Goal: Transaction & Acquisition: Purchase product/service

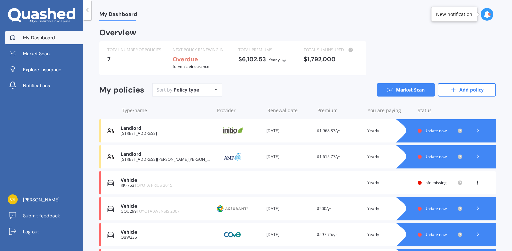
scroll to position [76, 0]
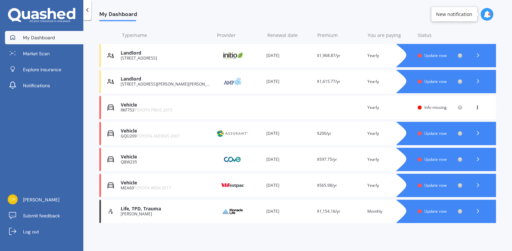
click at [128, 104] on div "Vehicle" at bounding box center [166, 105] width 90 height 6
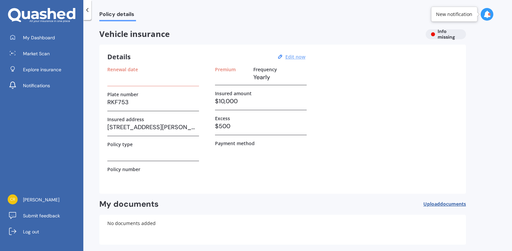
click at [299, 56] on u "Edit now" at bounding box center [295, 57] width 20 height 6
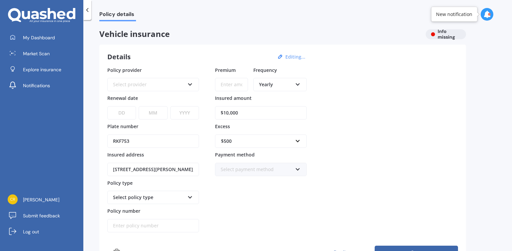
click at [292, 58] on button "Editing..." at bounding box center [295, 57] width 24 height 6
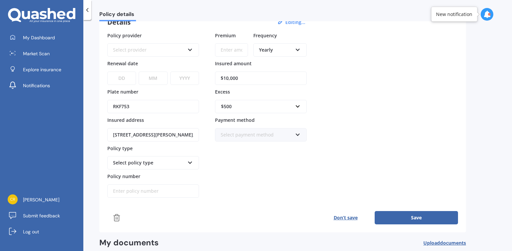
scroll to position [24, 0]
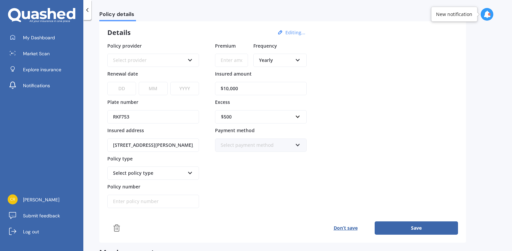
click at [294, 34] on button "Editing..." at bounding box center [295, 33] width 24 height 6
click at [297, 114] on input "text" at bounding box center [259, 117] width 86 height 13
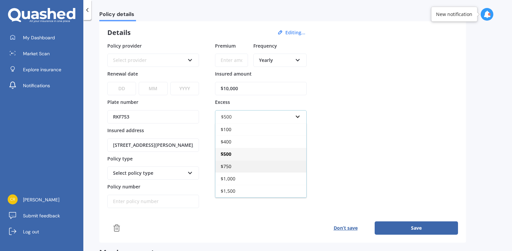
click at [236, 165] on div "$750" at bounding box center [260, 166] width 91 height 12
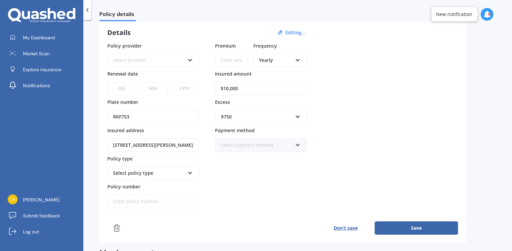
click at [266, 92] on input "$10,000" at bounding box center [261, 88] width 92 height 13
click at [229, 90] on input "$10,000" at bounding box center [261, 88] width 92 height 13
type input "$11,000"
click at [391, 226] on button "Save" at bounding box center [416, 228] width 83 height 13
click at [191, 57] on icon at bounding box center [190, 59] width 6 height 5
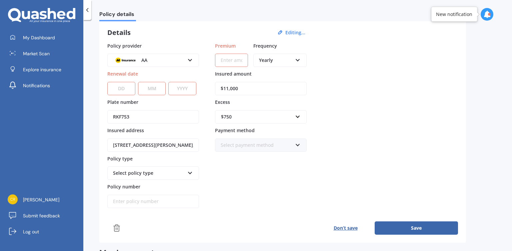
click at [212, 27] on div "Details Editing... Policy provider AA AA AMI AMP ANZ ASB [PERSON_NAME] Dowa And…" at bounding box center [282, 131] width 367 height 223
click at [30, 40] on span "My Dashboard" at bounding box center [39, 37] width 32 height 7
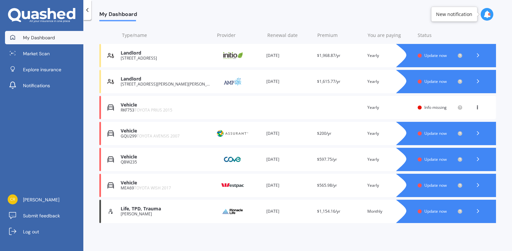
scroll to position [21, 0]
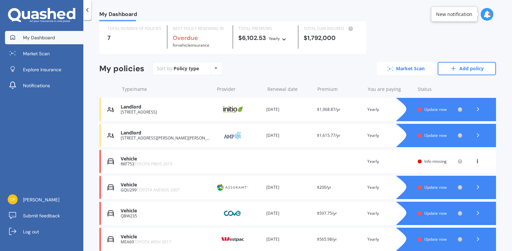
click at [422, 70] on link "Market Scan" at bounding box center [406, 68] width 58 height 13
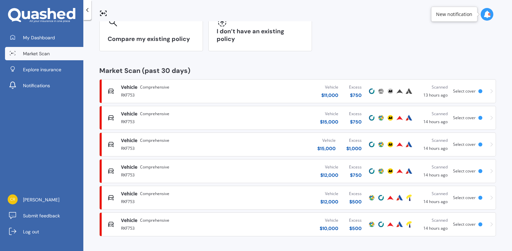
scroll to position [67, 0]
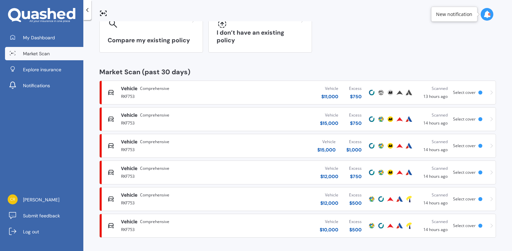
click at [332, 92] on div "Vehicle $ 11,000" at bounding box center [329, 92] width 17 height 15
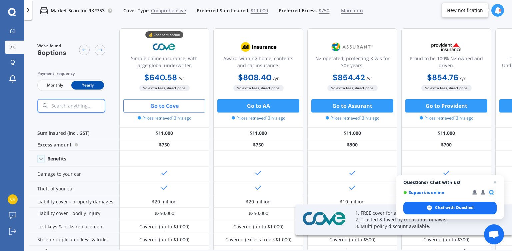
click at [495, 180] on span "Close chat" at bounding box center [495, 183] width 8 height 8
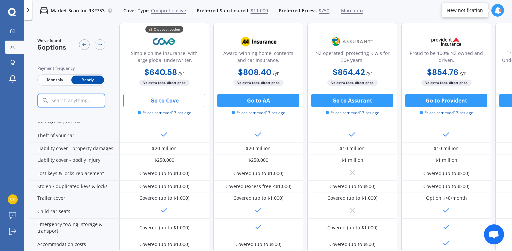
scroll to position [54, 0]
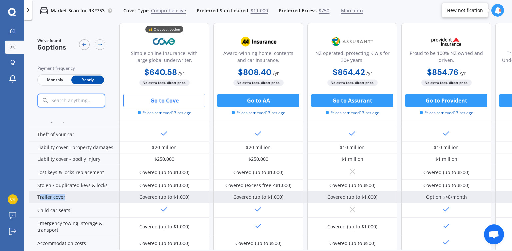
drag, startPoint x: 38, startPoint y: 197, endPoint x: 65, endPoint y: 200, distance: 27.2
click at [65, 200] on div "Trailer cover" at bounding box center [74, 198] width 90 height 12
click at [41, 196] on div "Trailer cover" at bounding box center [74, 198] width 90 height 12
drag, startPoint x: 37, startPoint y: 196, endPoint x: 65, endPoint y: 198, distance: 27.4
click at [65, 198] on div "Trailer cover" at bounding box center [74, 198] width 90 height 12
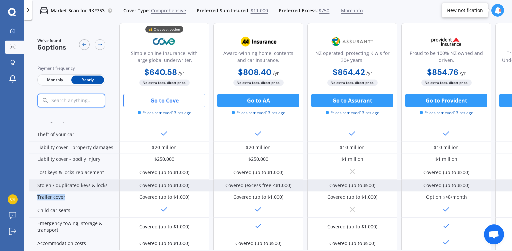
copy div "Trailer cover"
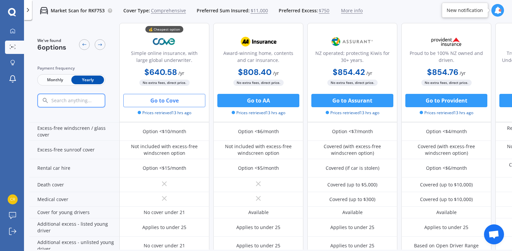
scroll to position [244, 0]
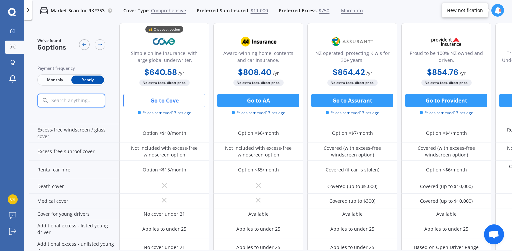
click at [341, 9] on span "More info" at bounding box center [352, 10] width 22 height 7
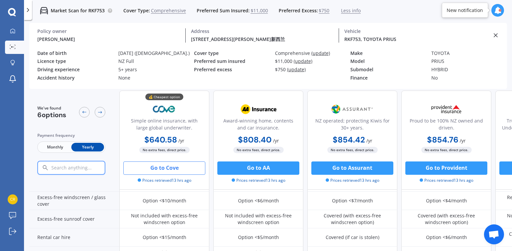
click at [257, 12] on span "$11,000" at bounding box center [259, 10] width 17 height 7
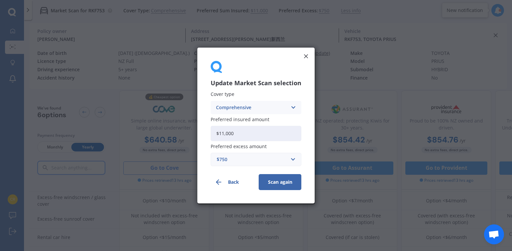
click at [275, 180] on button "Scan again" at bounding box center [280, 182] width 43 height 16
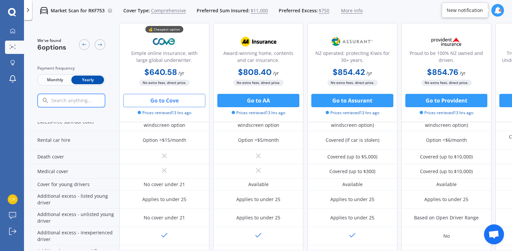
scroll to position [275, 0]
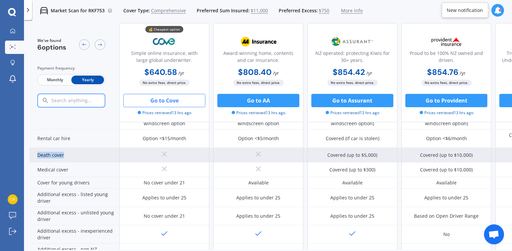
drag, startPoint x: 72, startPoint y: 156, endPoint x: 37, endPoint y: 156, distance: 35.0
click at [37, 156] on div "Death cover" at bounding box center [74, 155] width 90 height 15
copy div "Death cover"
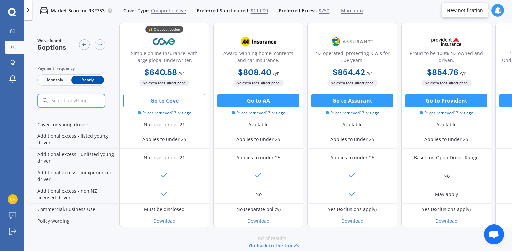
scroll to position [345, 0]
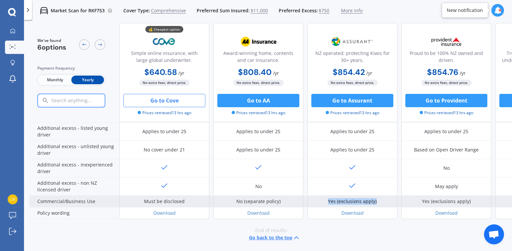
drag, startPoint x: 376, startPoint y: 197, endPoint x: 327, endPoint y: 199, distance: 49.3
click at [327, 199] on div "Yes (exclusions apply)" at bounding box center [352, 202] width 90 height 12
copy div "Yes (exclusions apply)"
click at [364, 198] on div "Yes (exclusions apply)" at bounding box center [352, 201] width 49 height 7
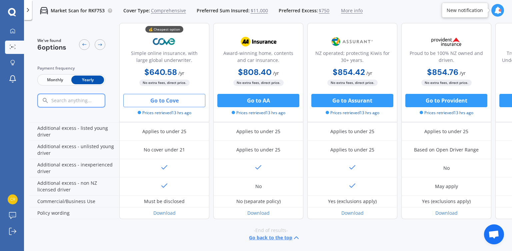
click at [343, 219] on div "-End of results- Go back to the top" at bounding box center [270, 234] width 483 height 31
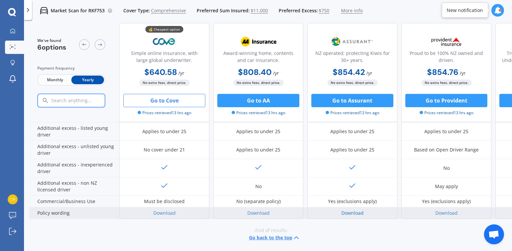
click at [357, 210] on link "Download" at bounding box center [352, 213] width 22 height 6
click at [170, 211] on link "Download" at bounding box center [164, 213] width 22 height 6
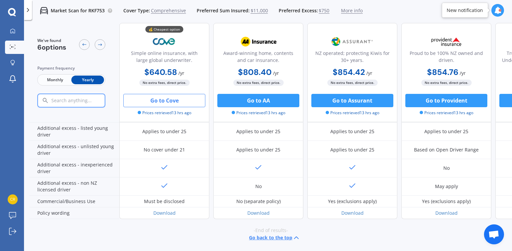
scroll to position [150, 0]
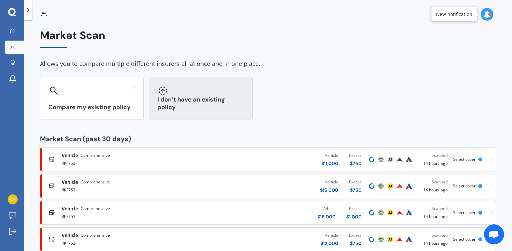
click at [196, 112] on div "I don’t have an existing policy" at bounding box center [201, 98] width 104 height 43
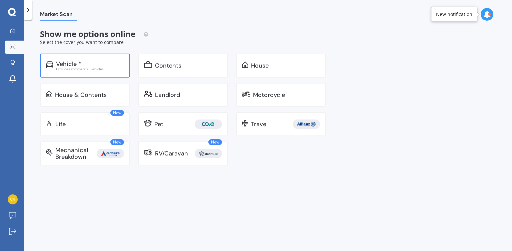
click at [72, 66] on div "Vehicle *" at bounding box center [68, 64] width 25 height 7
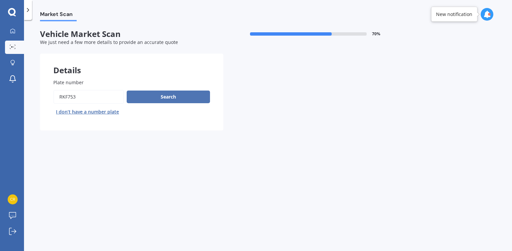
click at [168, 102] on button "Search" at bounding box center [168, 97] width 83 height 13
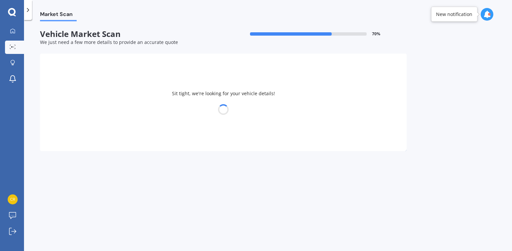
select select "TOYOTA"
select select "PRIUS"
select select "07"
select select "09"
select select "1978"
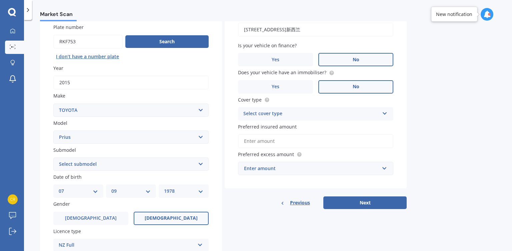
scroll to position [57, 0]
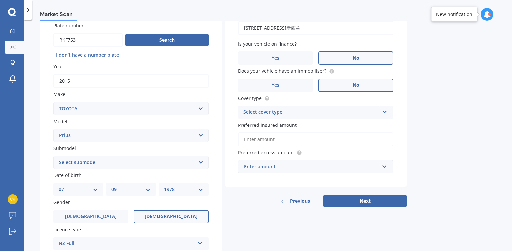
click at [200, 166] on select "Select submodel (All other) Hybrid" at bounding box center [130, 162] width 155 height 13
select select "HYBRID"
click at [53, 156] on select "Select submodel (All other) Hybrid" at bounding box center [130, 162] width 155 height 13
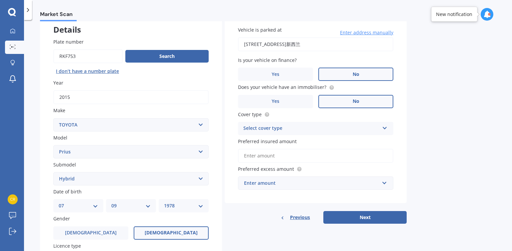
scroll to position [8, 0]
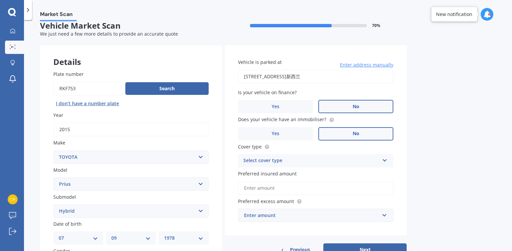
click at [305, 77] on input "[STREET_ADDRESS]新西兰" at bounding box center [315, 77] width 155 height 14
click at [362, 77] on input "[STREET_ADDRESS]新西兰" at bounding box center [315, 77] width 155 height 14
type input "1"
type input "[STREET_ADDRESS][PERSON_NAME]"
click at [363, 159] on div "Select cover type" at bounding box center [311, 161] width 136 height 8
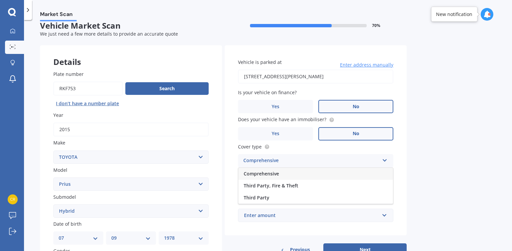
click at [256, 175] on span "Comprehensive" at bounding box center [261, 174] width 35 height 6
click at [310, 191] on input "Preferred insured amount" at bounding box center [315, 188] width 155 height 14
type input "$11,000"
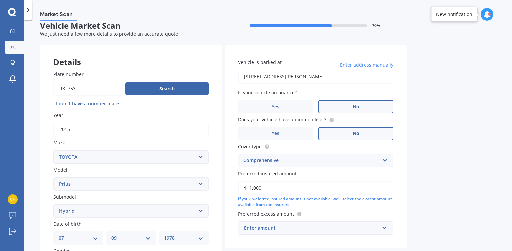
click at [376, 227] on div "Enter amount" at bounding box center [311, 228] width 135 height 7
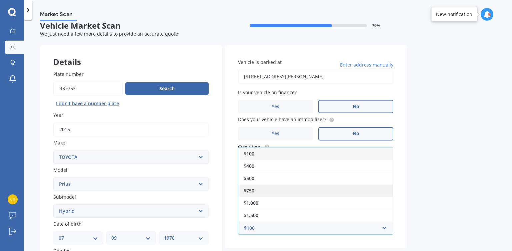
click at [299, 185] on div "$750" at bounding box center [315, 191] width 155 height 12
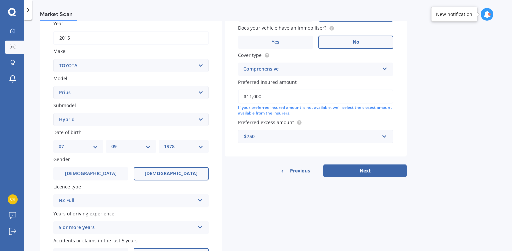
scroll to position [105, 0]
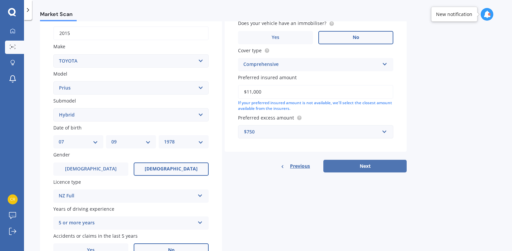
click at [357, 169] on button "Next" at bounding box center [364, 166] width 83 height 13
select select "07"
select select "09"
select select "1978"
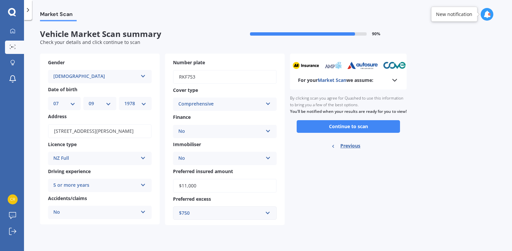
scroll to position [0, 0]
click at [395, 80] on icon at bounding box center [395, 80] width 8 height 8
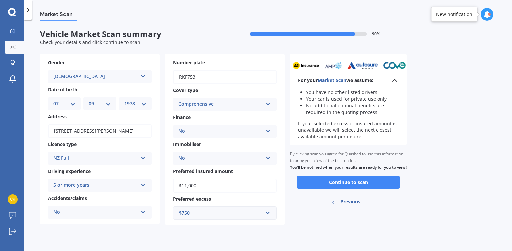
click at [395, 80] on icon at bounding box center [395, 80] width 8 height 8
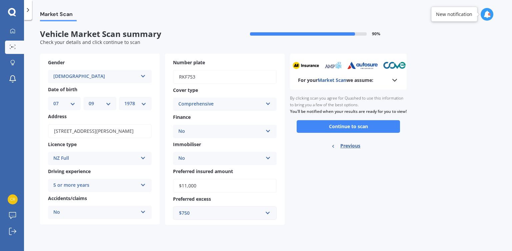
click at [28, 8] on icon at bounding box center [28, 10] width 7 height 7
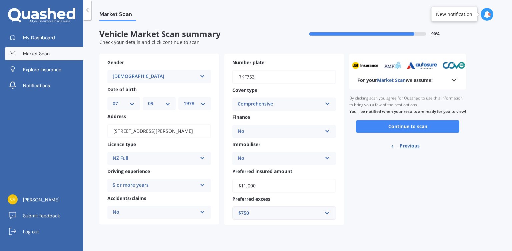
click at [87, 7] on icon at bounding box center [87, 10] width 7 height 7
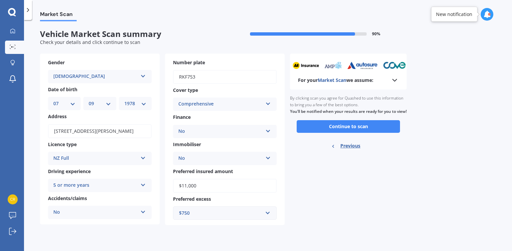
click at [28, 10] on icon at bounding box center [28, 10] width 7 height 7
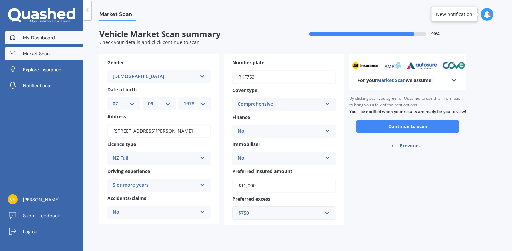
click at [43, 34] on link "My Dashboard" at bounding box center [44, 37] width 78 height 13
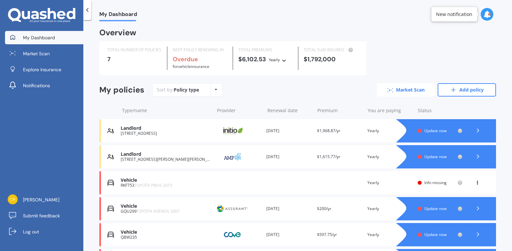
click at [411, 87] on link "Market Scan" at bounding box center [406, 89] width 58 height 13
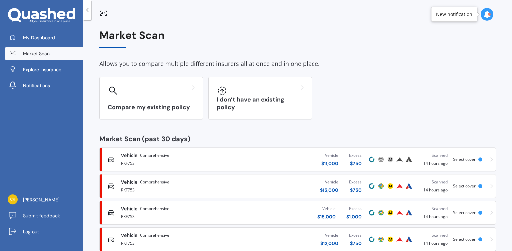
click at [512, 223] on div "Market Scan Allows you to compare multiple different insurers all at once and i…" at bounding box center [297, 136] width 429 height 231
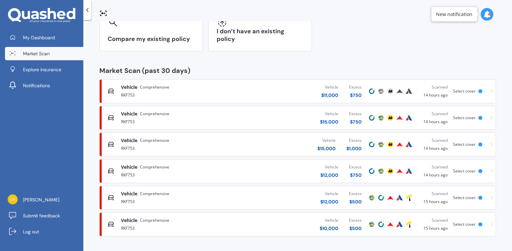
click at [349, 94] on div "$ 750" at bounding box center [355, 95] width 13 height 7
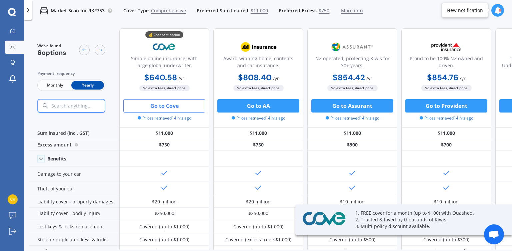
click at [85, 90] on div "Monthly Yearly" at bounding box center [71, 85] width 68 height 11
click at [64, 87] on span "Monthly" at bounding box center [55, 85] width 33 height 9
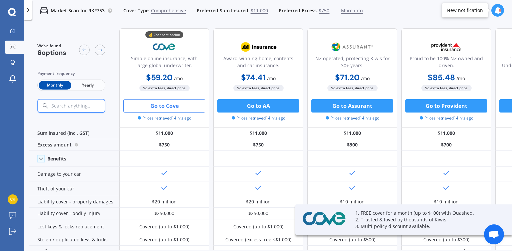
click at [80, 86] on span "Yearly" at bounding box center [87, 85] width 33 height 9
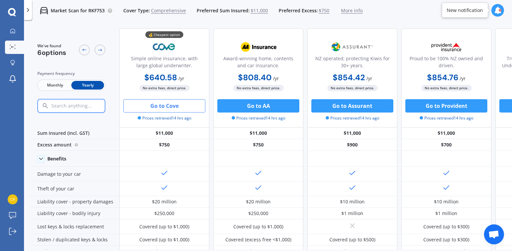
click at [27, 249] on div "Market Scan for RKF753 Cover Type: Comprehensive Preferred Sum Insured: $11,000…" at bounding box center [268, 146] width 488 height 251
click at [348, 46] on img at bounding box center [352, 47] width 44 height 17
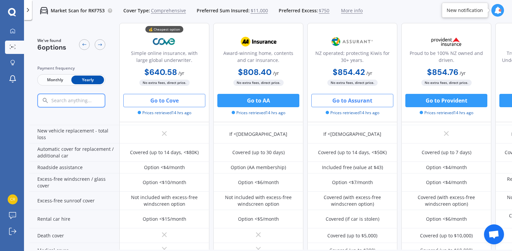
click at [351, 103] on button "Go to Assurant" at bounding box center [352, 100] width 82 height 13
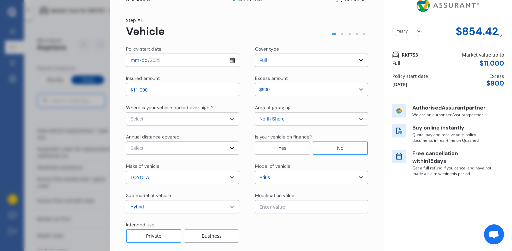
scroll to position [0, 0]
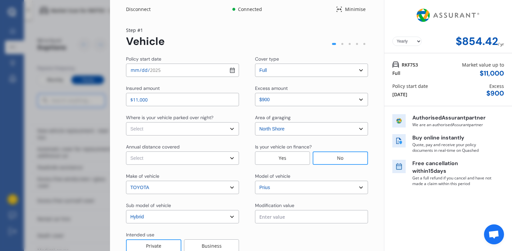
click at [226, 127] on select "Select In a garage On own property On street or road" at bounding box center [182, 128] width 113 height 13
select select "On own property"
click at [126, 122] on select "Select In a garage On own property On street or road" at bounding box center [182, 128] width 113 height 13
click at [231, 158] on select "Select Low (less than 15,000km per year) Average (15,000-30,000km per year) Hig…" at bounding box center [182, 158] width 113 height 13
select select "15000"
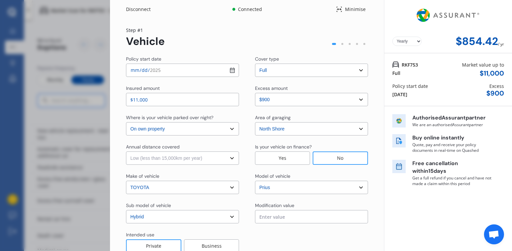
click at [126, 152] on select "Select Low (less than 15,000km per year) Average (15,000-30,000km per year) Hig…" at bounding box center [182, 158] width 113 height 13
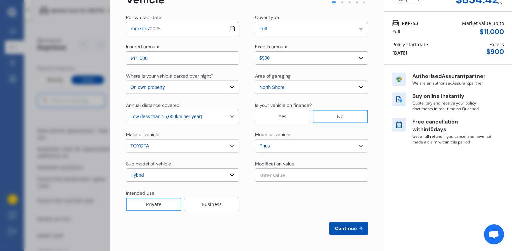
click at [205, 207] on div "Business" at bounding box center [211, 204] width 55 height 13
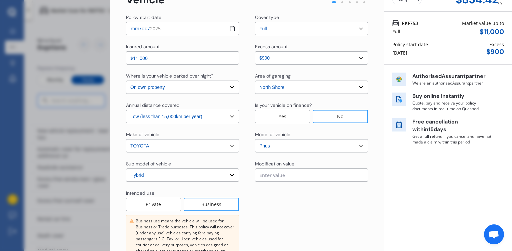
scroll to position [106, 0]
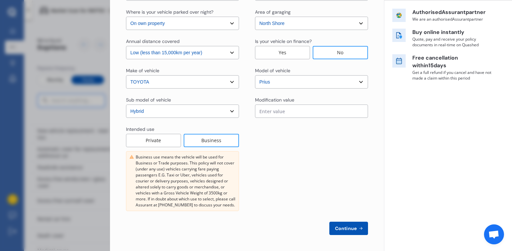
click at [512, 7] on div "Disconnect Connected Minimise Yearly Monthly $854.42 / yr Step # 1 Vehicle Poli…" at bounding box center [311, 125] width 402 height 251
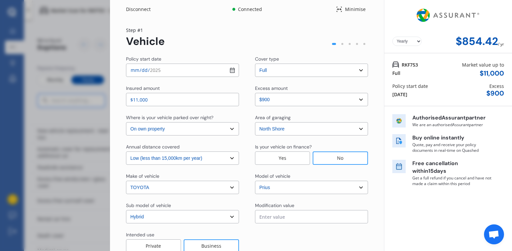
click at [355, 70] on select "Select cover type 3rd Party Full" at bounding box center [311, 70] width 113 height 13
click at [360, 100] on select "Select excess amount $400 $900 $1,400" at bounding box center [311, 99] width 113 height 13
click at [255, 93] on select "Select excess amount $400 $900 $1,400" at bounding box center [311, 99] width 113 height 13
click at [343, 102] on select "Select excess amount $400 $900 $1,400" at bounding box center [311, 99] width 113 height 13
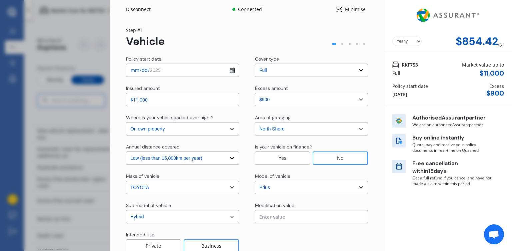
click at [255, 93] on select "Select excess amount $400 $900 $1,400" at bounding box center [311, 99] width 113 height 13
drag, startPoint x: 335, startPoint y: 106, endPoint x: 295, endPoint y: 120, distance: 42.8
click at [295, 120] on div "Area of garaging" at bounding box center [311, 118] width 113 height 8
click at [318, 213] on input "text" at bounding box center [311, 216] width 113 height 13
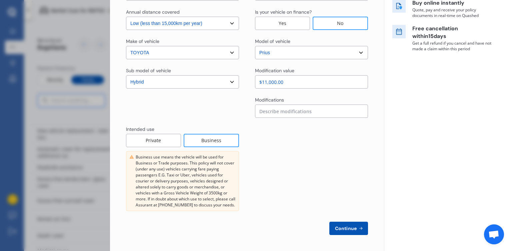
type input "$11,000.00"
click at [342, 229] on span "Continue" at bounding box center [346, 228] width 24 height 5
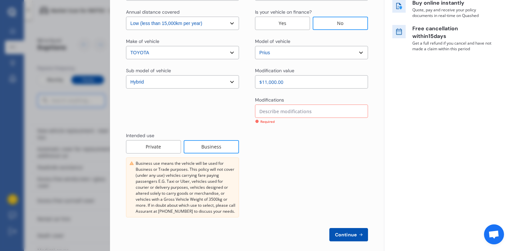
click at [273, 109] on input at bounding box center [311, 111] width 113 height 13
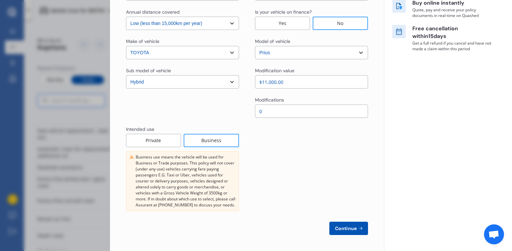
type input "0"
click at [346, 226] on span "Continue" at bounding box center [346, 228] width 24 height 5
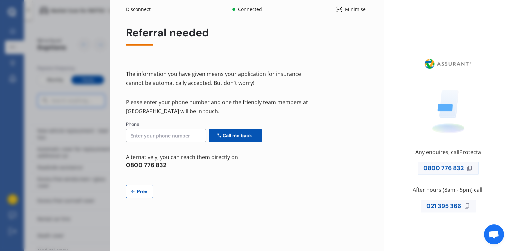
scroll to position [0, 0]
click at [142, 140] on input at bounding box center [166, 135] width 80 height 13
click at [139, 193] on span "Prev" at bounding box center [142, 191] width 13 height 5
select select "full"
select select "500.00"
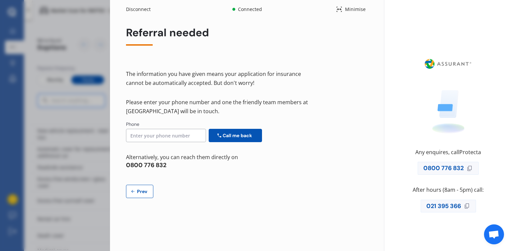
select select "On own property"
select select "North Shore"
select select "15000"
select select "TOYOTA"
select select "PRIUS"
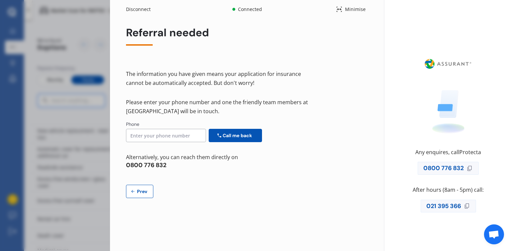
select select "HYBRID"
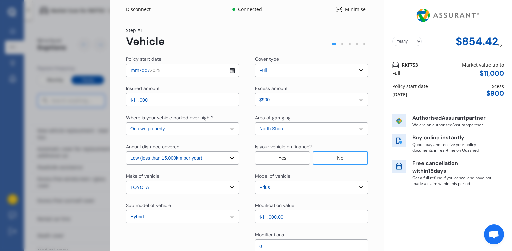
click at [512, 198] on div "Disconnect Connected Minimise Yearly Monthly $854.42 / yr Step # 1 Vehicle Poli…" at bounding box center [311, 125] width 402 height 251
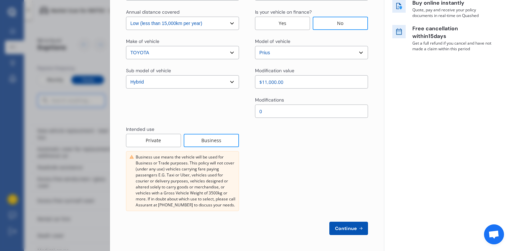
click at [512, 3] on div "Disconnect Connected Minimise Yearly Monthly $854.42 / yr Step # 1 Vehicle Poli…" at bounding box center [311, 125] width 402 height 251
click at [512, 5] on div "Disconnect Connected Minimise Yearly Monthly $854.42 / yr Step # 1 Vehicle Poli…" at bounding box center [311, 125] width 402 height 251
click at [346, 227] on span "Continue" at bounding box center [346, 228] width 24 height 5
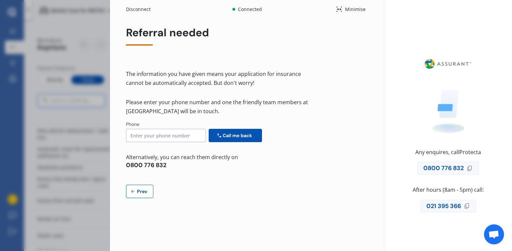
scroll to position [0, 0]
click at [139, 192] on span "Prev" at bounding box center [142, 191] width 13 height 5
select select "full"
select select "500.00"
select select "On own property"
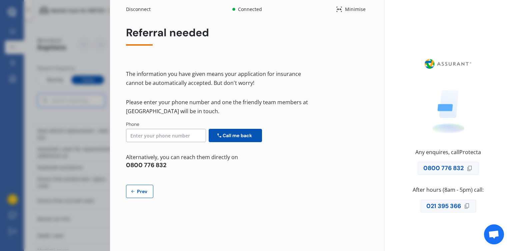
select select "North Shore"
select select "15000"
select select "TOYOTA"
select select "PRIUS"
select select "HYBRID"
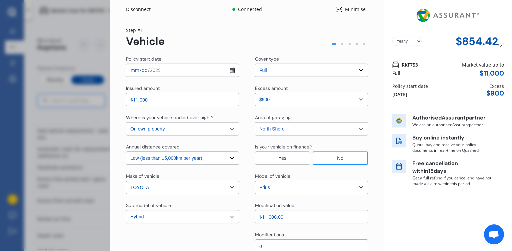
click at [512, 196] on div "Disconnect Connected Minimise Yearly Monthly $854.42 / yr Step # 1 Vehicle Poli…" at bounding box center [311, 125] width 402 height 251
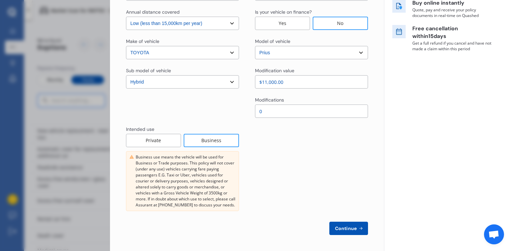
click at [281, 111] on input "0" at bounding box center [311, 111] width 113 height 13
click at [275, 149] on div at bounding box center [311, 168] width 113 height 85
click at [308, 84] on input "$11,000.00" at bounding box center [311, 81] width 113 height 13
type input "$1.00"
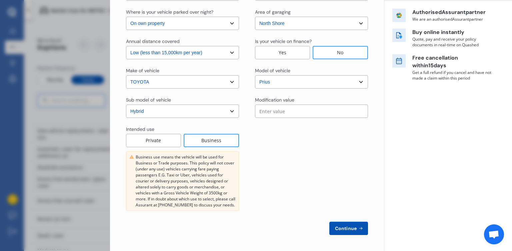
click at [329, 158] on div at bounding box center [311, 168] width 113 height 85
click at [289, 114] on input "text" at bounding box center [311, 111] width 113 height 13
type input "$0.00"
click at [343, 229] on span "Continue" at bounding box center [346, 228] width 24 height 5
select select "Miss"
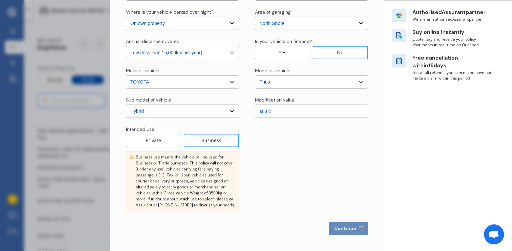
select select "07"
select select "09"
select select "1978"
select select "full"
select select "more than 4 years"
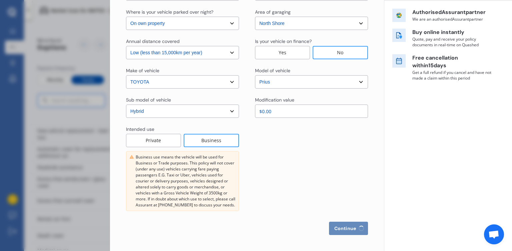
select select "[GEOGRAPHIC_DATA]"
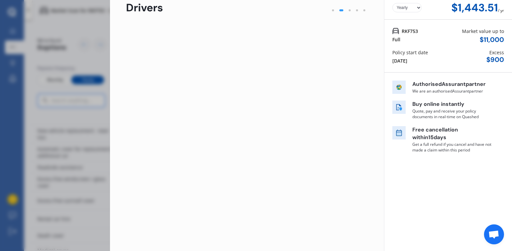
scroll to position [0, 0]
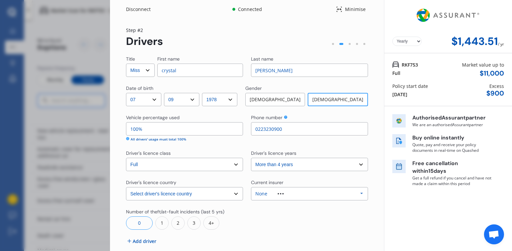
click at [508, 230] on div "Yearly Monthly $1,443.51 / yr RKF753 Full Market value up to $ 11,000 Policy st…" at bounding box center [448, 142] width 128 height 285
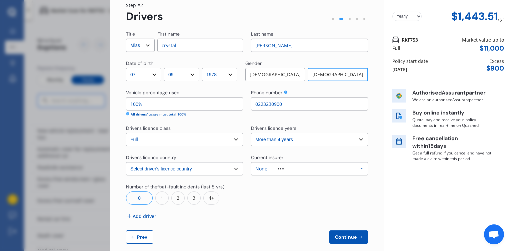
scroll to position [35, 0]
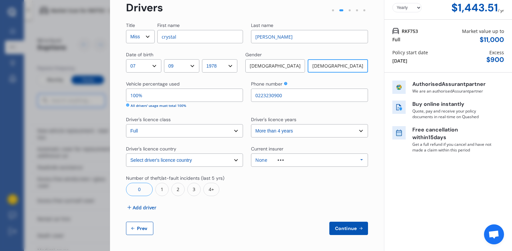
click at [146, 227] on span "Prev" at bounding box center [142, 228] width 13 height 5
select select "full"
select select "500.00"
select select "On own property"
select select "North Shore"
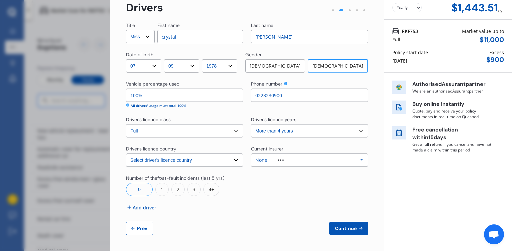
select select "15000"
select select "TOYOTA"
select select "PRIUS"
select select "HYBRID"
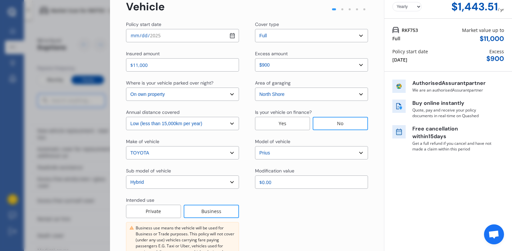
click at [512, 222] on div "Disconnect Connected Minimise Yearly Monthly $1,443.51 / yr Step # 1 Vehicle Po…" at bounding box center [311, 125] width 402 height 251
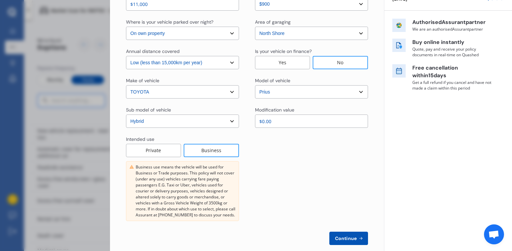
scroll to position [106, 0]
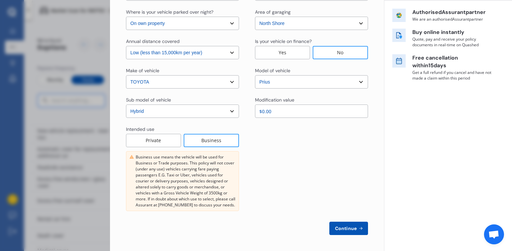
click at [350, 227] on span "Continue" at bounding box center [346, 228] width 24 height 5
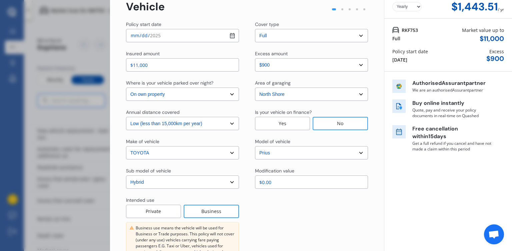
select select "Miss"
select select "07"
select select "09"
select select "1978"
select select "full"
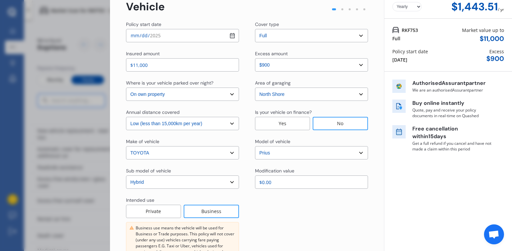
select select "more than 4 years"
select select "[GEOGRAPHIC_DATA]"
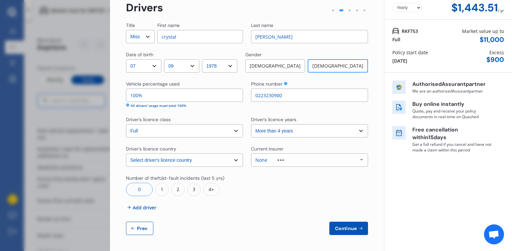
click at [351, 222] on button "Continue" at bounding box center [348, 228] width 39 height 13
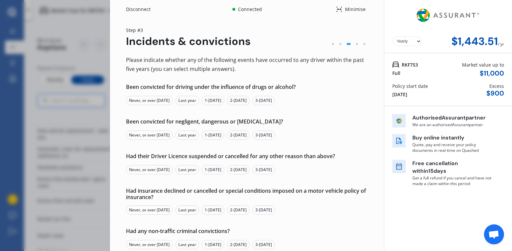
scroll to position [76, 0]
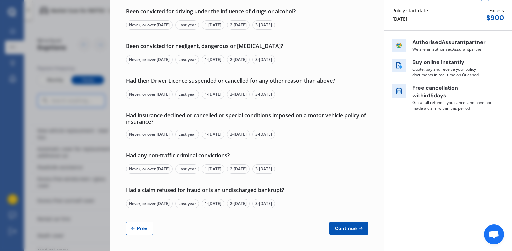
click at [134, 226] on icon at bounding box center [132, 228] width 5 height 5
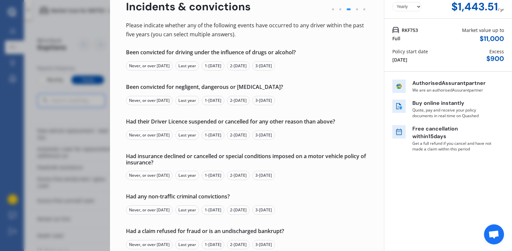
select select "Miss"
select select "07"
select select "09"
select select "1978"
select select "full"
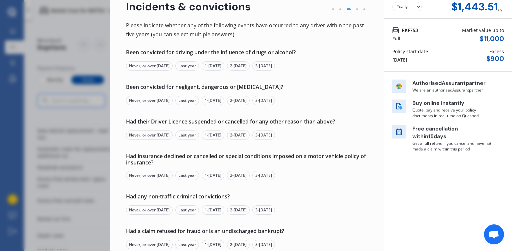
select select "more than 4 years"
select select "[GEOGRAPHIC_DATA]"
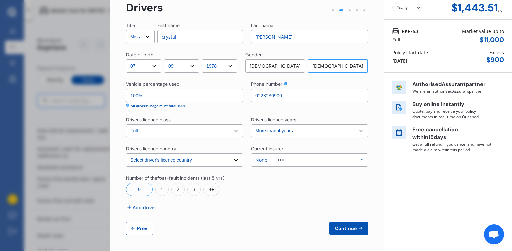
click at [134, 226] on icon at bounding box center [132, 228] width 5 height 5
select select "full"
select select "500.00"
select select "On own property"
select select "North Shore"
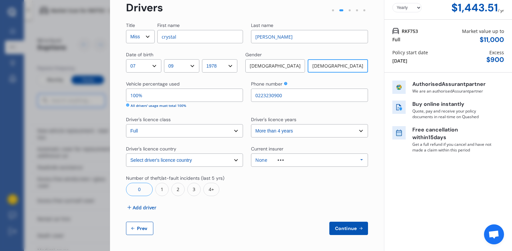
select select "15000"
select select "TOYOTA"
select select "PRIUS"
select select "HYBRID"
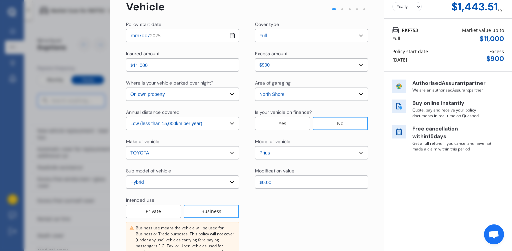
click at [153, 213] on div "Private" at bounding box center [153, 211] width 55 height 13
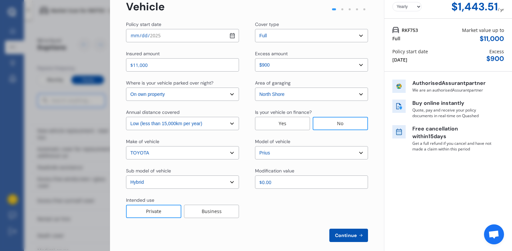
click at [344, 236] on span "Continue" at bounding box center [346, 235] width 24 height 5
select select "Miss"
select select "07"
select select "09"
select select "1978"
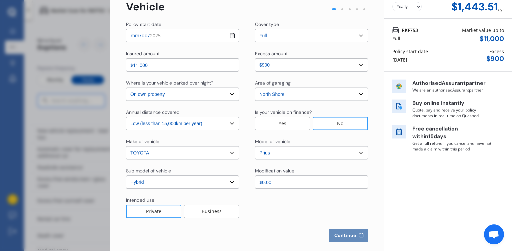
select select "full"
select select "more than 4 years"
select select "[GEOGRAPHIC_DATA]"
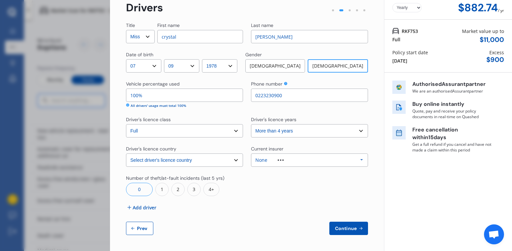
click at [143, 227] on span "Prev" at bounding box center [142, 228] width 13 height 5
select select "full"
select select "500.00"
select select "On own property"
select select "North Shore"
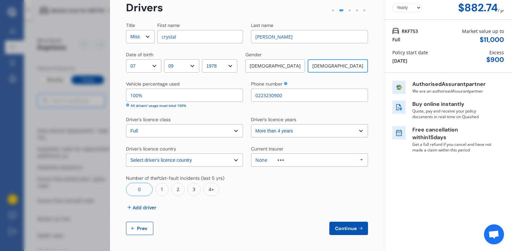
select select "15000"
select select "TOYOTA"
select select "PRIUS"
select select "HYBRID"
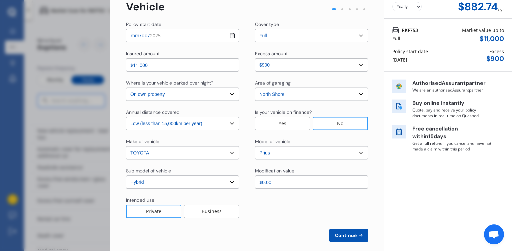
click at [207, 211] on div "Business" at bounding box center [211, 211] width 55 height 13
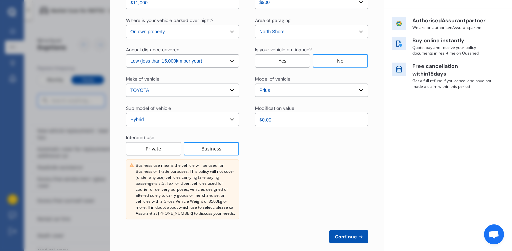
scroll to position [106, 0]
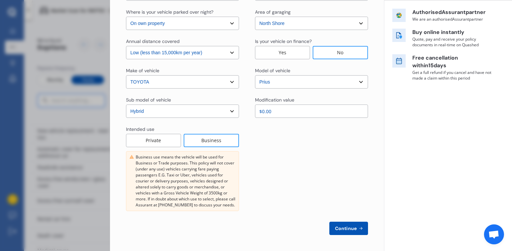
click at [340, 233] on button "Continue" at bounding box center [348, 228] width 39 height 13
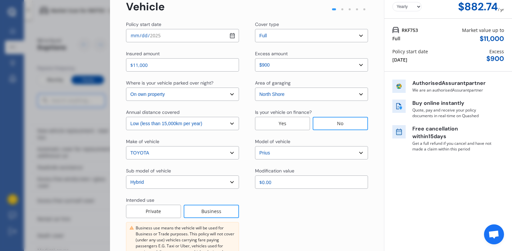
select select "Miss"
select select "07"
select select "09"
select select "1978"
select select "full"
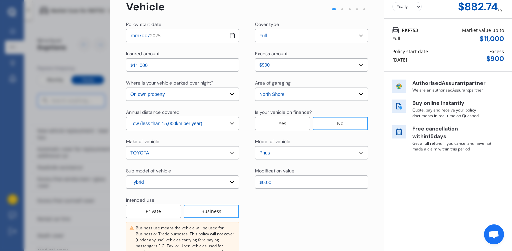
select select "more than 4 years"
select select "[GEOGRAPHIC_DATA]"
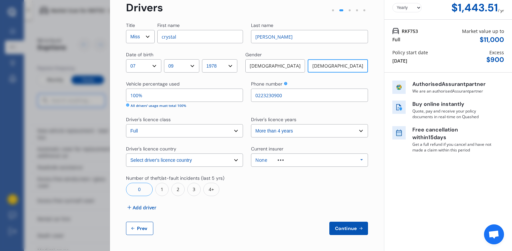
click at [340, 230] on span "Continue" at bounding box center [346, 228] width 24 height 5
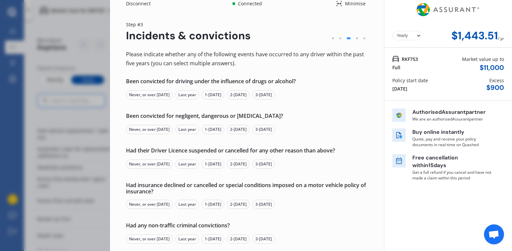
scroll to position [0, 0]
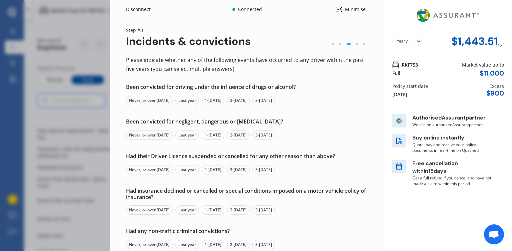
click at [135, 11] on div "Disconnect" at bounding box center [142, 9] width 32 height 7
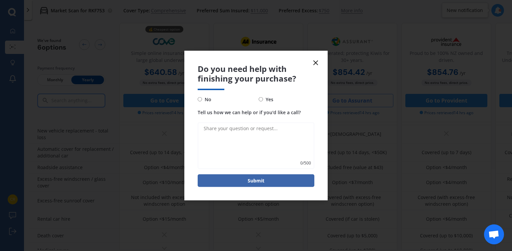
click at [203, 99] on span "No" at bounding box center [206, 99] width 9 height 8
click at [202, 99] on input "No" at bounding box center [200, 99] width 4 height 4
radio input "true"
click at [317, 62] on icon at bounding box center [316, 63] width 8 height 8
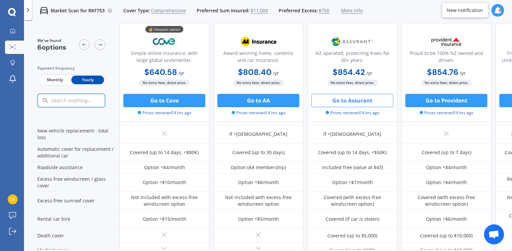
scroll to position [195, 171]
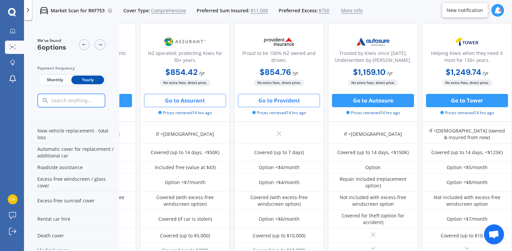
click at [275, 98] on button "Go to Provident" at bounding box center [279, 100] width 82 height 13
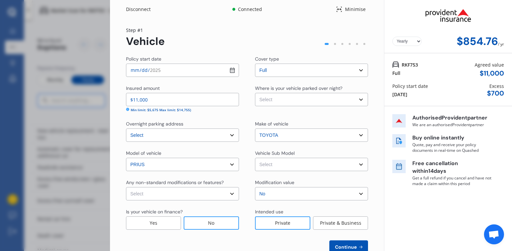
click at [512, 240] on div "Disconnect Connected Minimise Yearly Monthly $854.76 / yr Step # 1 Vehicle Poli…" at bounding box center [311, 125] width 402 height 251
click at [232, 195] on select "Select None Nitrous Oxide System(NOS) Roll Cage Full Racing Harness" at bounding box center [182, 193] width 113 height 13
select select "none"
click at [126, 188] on select "Select None Nitrous Oxide System(NOS) Roll Cage Full Racing Harness" at bounding box center [182, 193] width 113 height 13
click at [356, 100] on select "Select Garage (fully enclosed) Off Street Parking Other" at bounding box center [311, 99] width 113 height 13
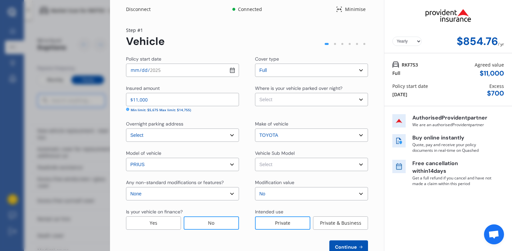
select select "OTHER"
click at [255, 93] on select "Select Garage (fully enclosed) Off Street Parking Other" at bounding box center [311, 99] width 113 height 13
click at [340, 96] on select "Select Garage (fully enclosed) Off Street Parking Other" at bounding box center [311, 99] width 113 height 13
click at [255, 93] on select "Select Garage (fully enclosed) Off Street Parking Other" at bounding box center [311, 99] width 113 height 13
click at [360, 166] on select "Select Prius Hatchback 5dr CVT 1sp 1.8i Hybrid [IMP]" at bounding box center [311, 164] width 113 height 13
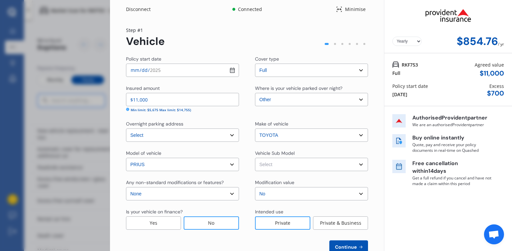
select select "NZVTOYO2014AEHC"
click at [255, 159] on select "Select Prius Hatchback 5dr CVT 1sp 1.8i Hybrid [IMP]" at bounding box center [311, 164] width 113 height 13
click at [330, 222] on div "Private & Business" at bounding box center [340, 223] width 55 height 13
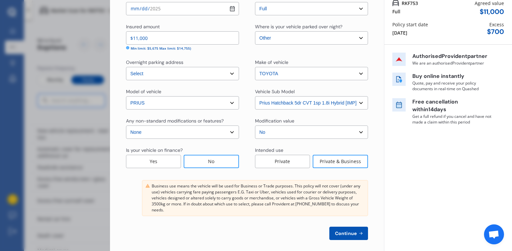
scroll to position [68, 0]
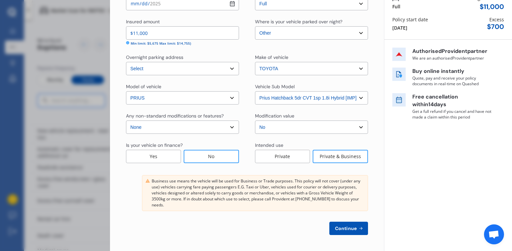
click at [346, 228] on span "Continue" at bounding box center [346, 228] width 24 height 5
select select "07"
select select "09"
select select "1978"
select select "NZ_FULL"
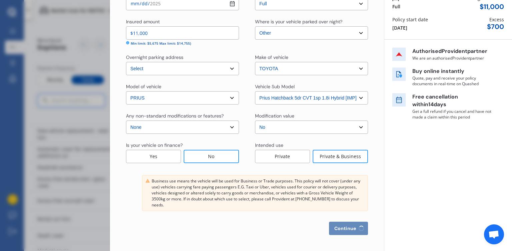
select select "0"
select select "25"
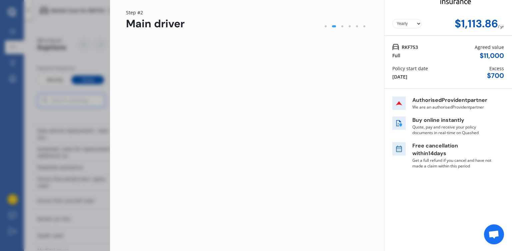
scroll to position [0, 0]
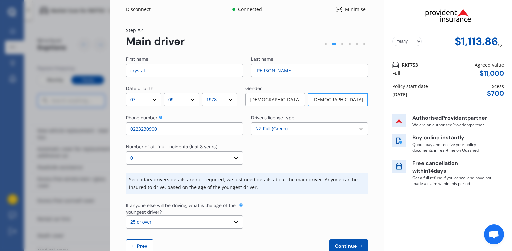
click at [146, 245] on span "Prev" at bounding box center [142, 246] width 13 height 5
select select "full"
select select "OTHER"
select select "[STREET_ADDRESS][PERSON_NAME]新西兰"
select select "TOYOTA"
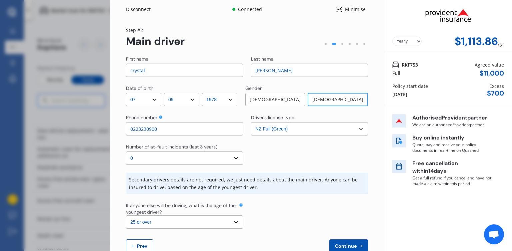
select select "PRIUS"
select select "NZVTOYO2014AEHC"
select select "none"
select select "NO"
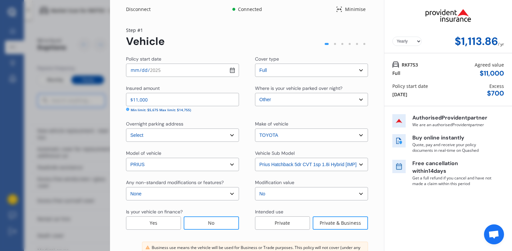
click at [357, 99] on select "Select Garage (fully enclosed) Off Street Parking Other" at bounding box center [311, 99] width 113 height 13
select select "OFF-STREET"
click at [255, 93] on select "Select Garage (fully enclosed) Off Street Parking Other" at bounding box center [311, 99] width 113 height 13
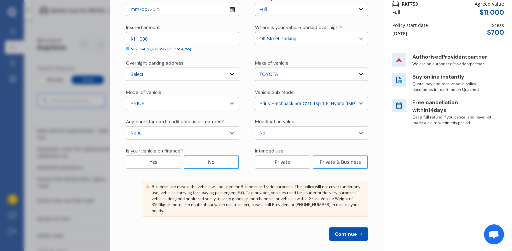
scroll to position [68, 0]
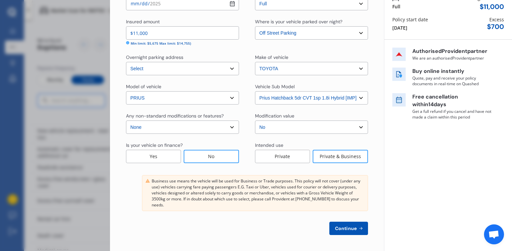
click at [345, 228] on span "Continue" at bounding box center [346, 228] width 24 height 5
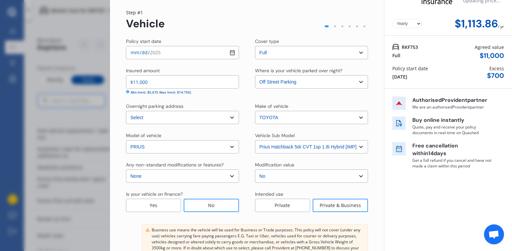
select select "07"
select select "09"
select select "1978"
select select "NZ_FULL"
select select "0"
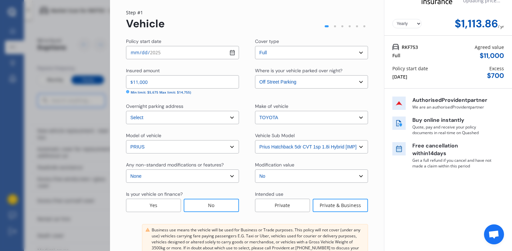
select select "25"
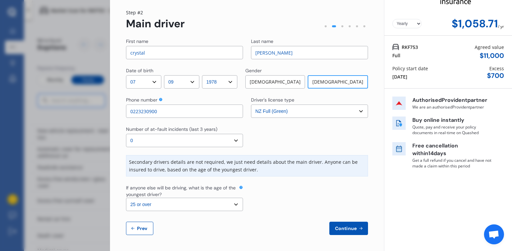
scroll to position [0, 0]
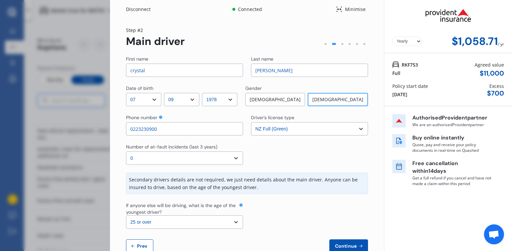
click at [144, 247] on span "Prev" at bounding box center [142, 246] width 13 height 5
select select "full"
select select "OFF-STREET"
select select "[STREET_ADDRESS][PERSON_NAME]新西兰"
select select "TOYOTA"
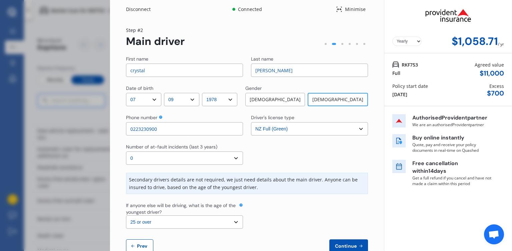
select select "PRIUS"
select select "NZVTOYO2014AEHC"
select select "none"
select select "NO"
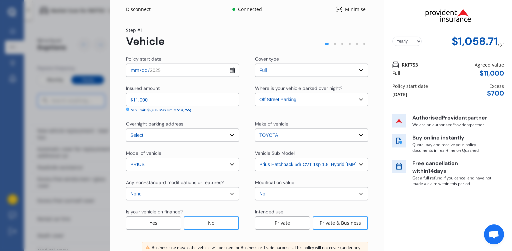
click at [360, 99] on select "Select Garage (fully enclosed) Off Street Parking Other" at bounding box center [311, 99] width 113 height 13
select select "GARAGE"
click at [255, 93] on select "Select Garage (fully enclosed) Off Street Parking Other" at bounding box center [311, 99] width 113 height 13
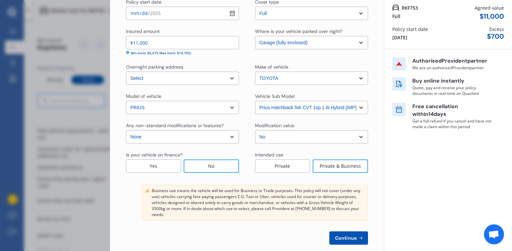
scroll to position [68, 0]
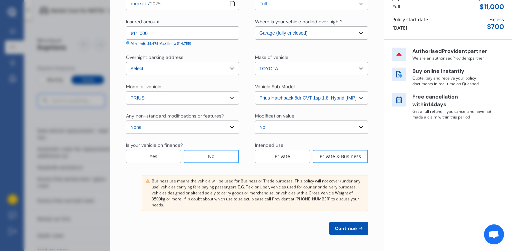
click at [346, 228] on span "Continue" at bounding box center [346, 228] width 24 height 5
select select "07"
select select "09"
select select "1978"
select select "NZ_FULL"
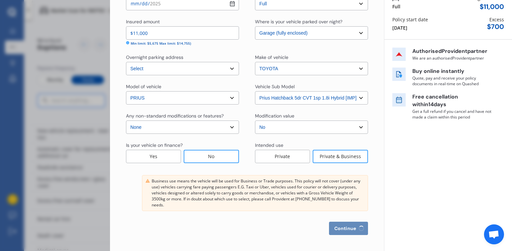
select select "0"
select select "25"
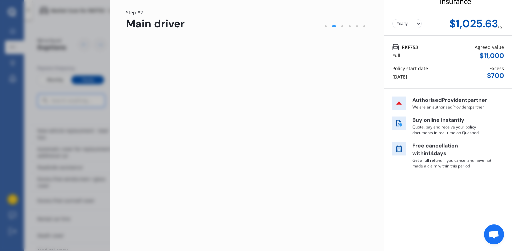
scroll to position [0, 0]
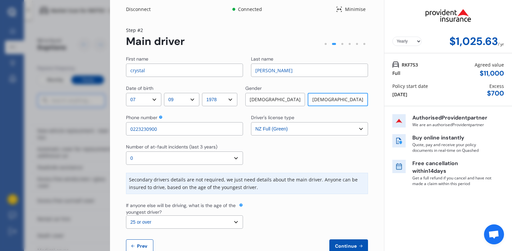
click at [512, 240] on div "Disconnect Connected Minimise Yearly Monthly $1,025.63 / yr Step # 2 Main drive…" at bounding box center [311, 125] width 402 height 251
click at [357, 131] on select "Select driver's license type NZ Full (Green) NZ Supervised (Green) NZ Restricte…" at bounding box center [309, 128] width 117 height 13
click at [144, 244] on span "Prev" at bounding box center [142, 246] width 13 height 5
select select "full"
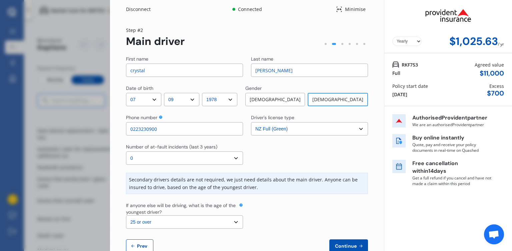
select select "GARAGE"
select select "[STREET_ADDRESS][PERSON_NAME]新西兰"
select select "TOYOTA"
select select "PRIUS"
select select "NZVTOYO2014AEHC"
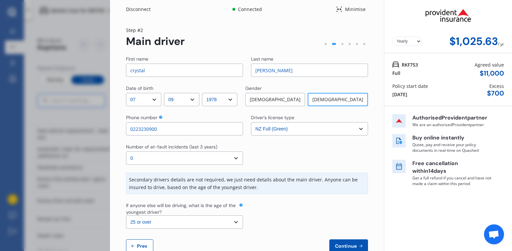
select select "none"
select select "NO"
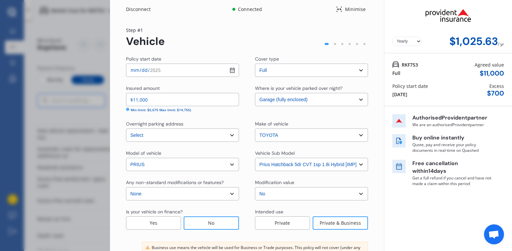
click at [358, 98] on select "Select Garage (fully enclosed) Off Street Parking Other" at bounding box center [311, 99] width 113 height 13
select select "OFF-STREET"
click at [255, 93] on select "Select Garage (fully enclosed) Off Street Parking Other" at bounding box center [311, 99] width 113 height 13
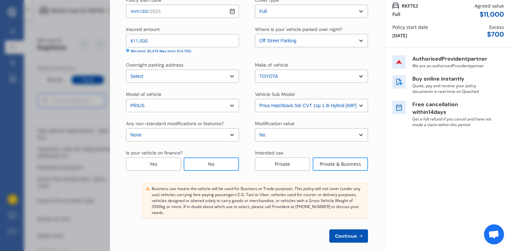
scroll to position [68, 0]
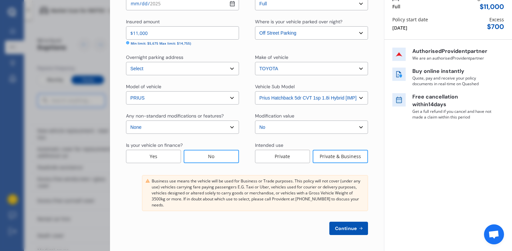
click at [346, 233] on button "Continue" at bounding box center [348, 228] width 39 height 13
click at [512, 15] on div "Disconnect Connected Minimise Updating price... Yearly Monthly $1,025.63 / yr S…" at bounding box center [311, 125] width 402 height 251
select select "07"
select select "09"
select select "1978"
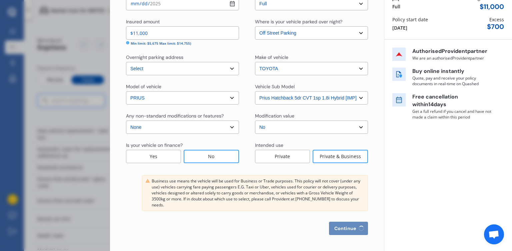
select select "NZ_FULL"
select select "0"
select select "25"
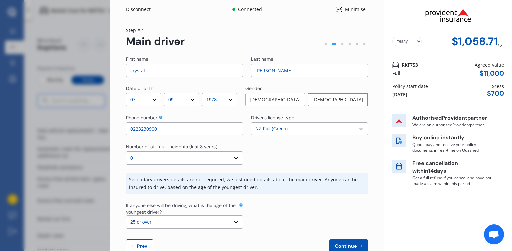
scroll to position [18, 0]
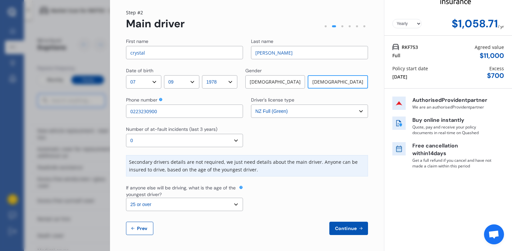
click at [346, 227] on span "Continue" at bounding box center [346, 228] width 24 height 5
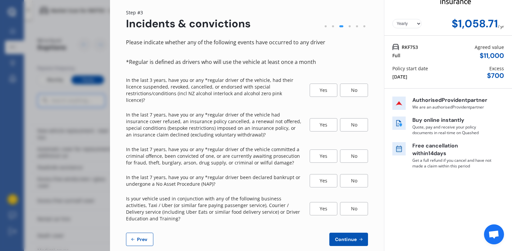
scroll to position [0, 0]
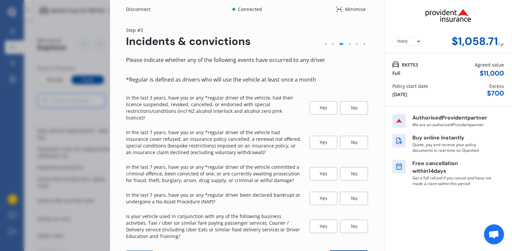
click at [512, 237] on div "Disconnect Connected Minimise Yearly Monthly $1,058.71 / yr Step # 3 Incidents …" at bounding box center [311, 125] width 402 height 251
click at [347, 104] on div "No" at bounding box center [354, 107] width 28 height 13
click at [348, 136] on div "No" at bounding box center [354, 142] width 28 height 13
click at [352, 168] on div "No" at bounding box center [354, 173] width 28 height 13
click at [352, 192] on div "No" at bounding box center [354, 198] width 28 height 13
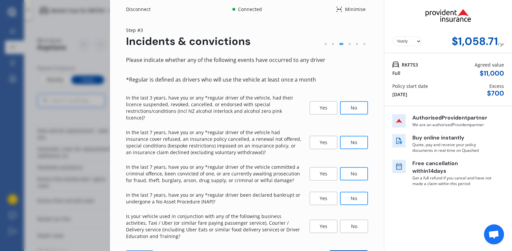
click at [351, 220] on div "No" at bounding box center [354, 226] width 28 height 13
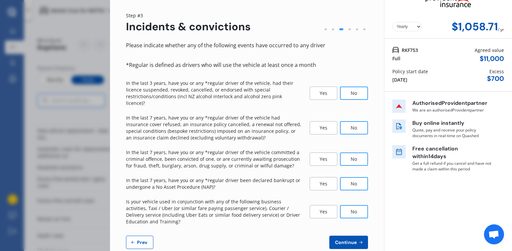
scroll to position [22, 0]
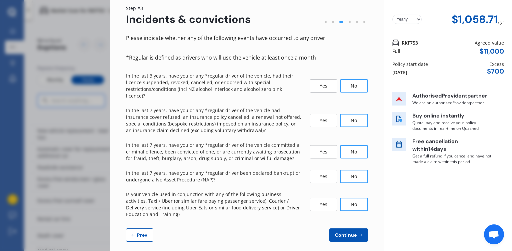
click at [341, 233] on span "Continue" at bounding box center [346, 235] width 24 height 5
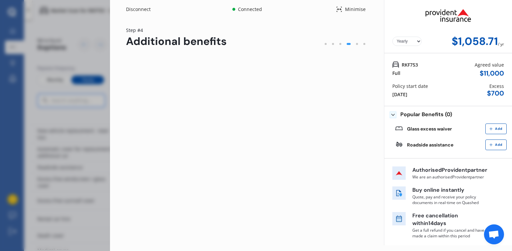
scroll to position [0, 0]
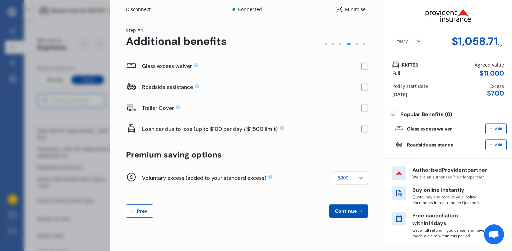
click at [367, 86] on rect at bounding box center [364, 87] width 7 height 7
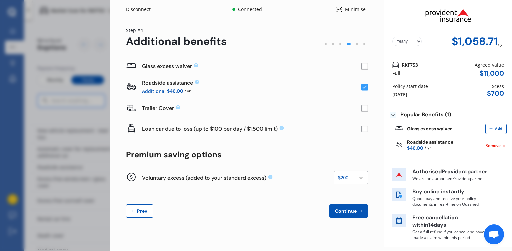
click at [367, 86] on rect at bounding box center [364, 87] width 7 height 7
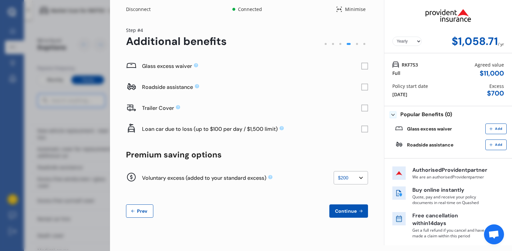
click at [367, 86] on rect at bounding box center [364, 87] width 7 height 7
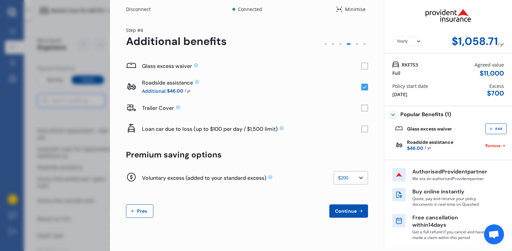
click at [361, 177] on select "None $200 $450 $700 $950 $1,200 $1,700" at bounding box center [351, 177] width 34 height 13
click at [334, 171] on select "None $200 $450 $700 $950 $1,200 $1,700" at bounding box center [351, 177] width 34 height 13
click at [363, 178] on select "None $200 $450 $700 $950 $1,200 $1,700" at bounding box center [351, 177] width 34 height 13
click at [334, 171] on select "None $200 $450 $700 $950 $1,200 $1,700" at bounding box center [351, 177] width 34 height 13
click at [355, 181] on select "None $200 $450 $700 $950 $1,200 $1,700" at bounding box center [351, 177] width 34 height 13
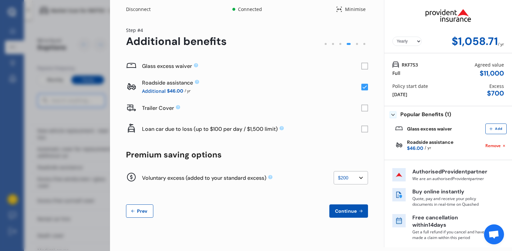
click at [248, 200] on div "Glass excess waiver Roadside assistance Additional $46.00 / yr Trailer Cover Lo…" at bounding box center [247, 137] width 242 height 162
click at [357, 180] on select "None $200 $450 $700 $950 $1,200 $1,700" at bounding box center [351, 177] width 34 height 13
select select "700"
click at [334, 171] on select "None $200 $450 $700 $950 $1,200 $1,700" at bounding box center [351, 177] width 34 height 13
click at [347, 211] on span "Continue" at bounding box center [346, 211] width 24 height 5
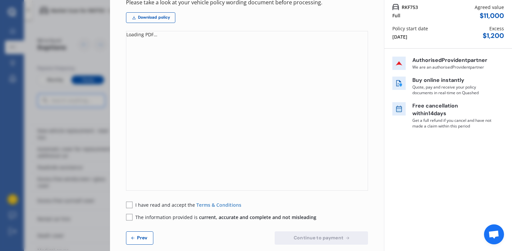
scroll to position [67, 0]
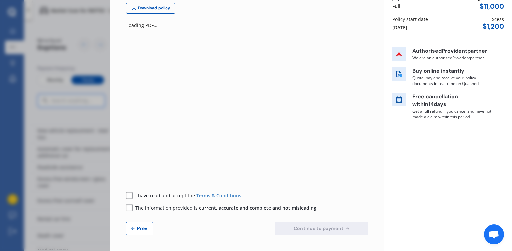
click at [512, 9] on div "Disconnect Connected Minimise Yearly Monthly $994.42 / yr Step # 5 Policy wordi…" at bounding box center [311, 125] width 402 height 251
click at [137, 225] on button "Prev" at bounding box center [139, 228] width 27 height 13
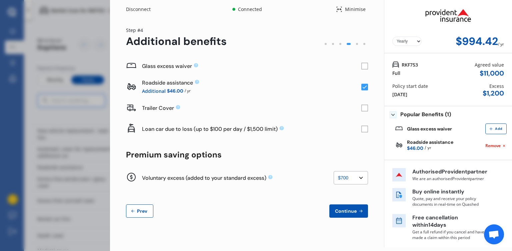
click at [361, 176] on select "None $200 $450 $700 $950 $1,200 $1,700" at bounding box center [351, 177] width 34 height 13
select select "0"
click at [334, 171] on select "None $200 $450 $700 $950 $1,200 $1,700" at bounding box center [351, 177] width 34 height 13
click at [345, 209] on span "Continue" at bounding box center [346, 211] width 24 height 5
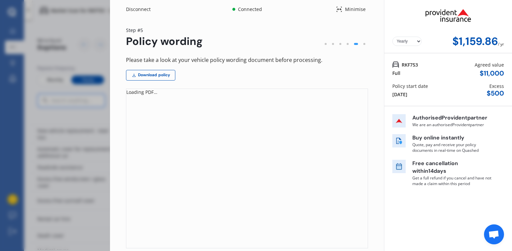
click at [512, 233] on div "Disconnect Connected Minimise Yearly Monthly $1,159.86 / yr Step # 5 Policy wor…" at bounding box center [311, 125] width 402 height 251
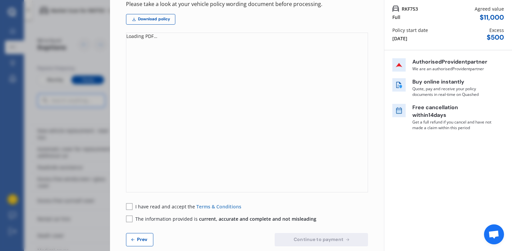
scroll to position [67, 0]
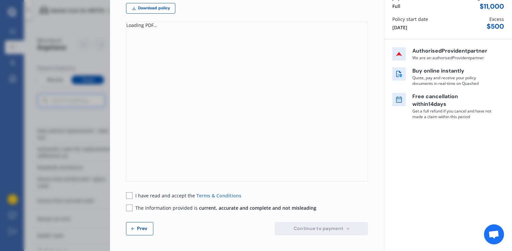
click at [144, 228] on span "Prev" at bounding box center [142, 228] width 13 height 5
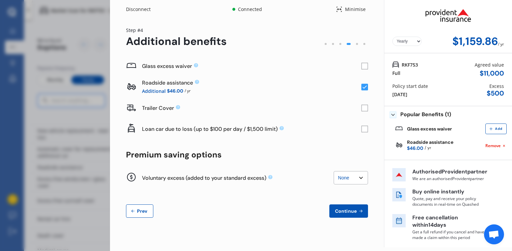
click at [363, 178] on select "None $200 $450 $700 $950 $1,200 $1,700" at bounding box center [351, 177] width 34 height 13
select select "450"
click at [334, 171] on select "None $200 $450 $700 $950 $1,200 $1,700" at bounding box center [351, 177] width 34 height 13
click at [347, 211] on span "Continue" at bounding box center [346, 211] width 24 height 5
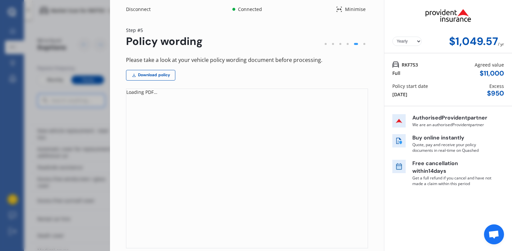
scroll to position [67, 0]
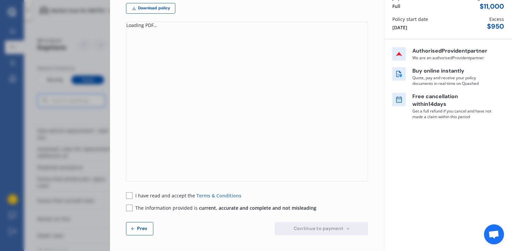
click at [512, 4] on div "Disconnect Connected Minimise Yearly Monthly $1,049.57 / yr Step # 5 Policy wor…" at bounding box center [311, 125] width 402 height 251
click at [138, 227] on span "Prev" at bounding box center [142, 228] width 13 height 5
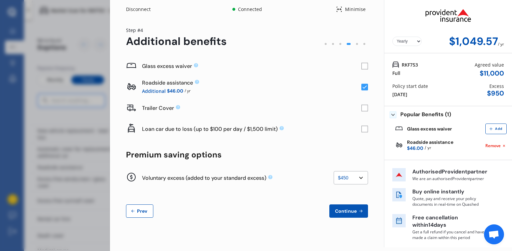
click at [361, 180] on select "None $200 $450 $700 $950 $1,200 $1,700" at bounding box center [351, 177] width 34 height 13
select select "200"
click at [334, 171] on select "None $200 $450 $700 $950 $1,200 $1,700" at bounding box center [351, 177] width 34 height 13
click at [346, 211] on span "Continue" at bounding box center [346, 211] width 24 height 5
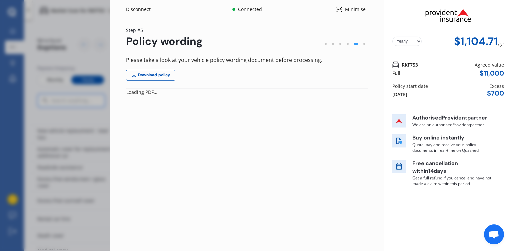
scroll to position [67, 0]
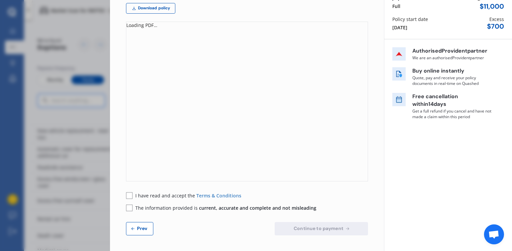
click at [512, 20] on div "Disconnect Connected Minimise Yearly Monthly $1,104.71 / yr Step # 5 Policy wor…" at bounding box center [311, 125] width 402 height 251
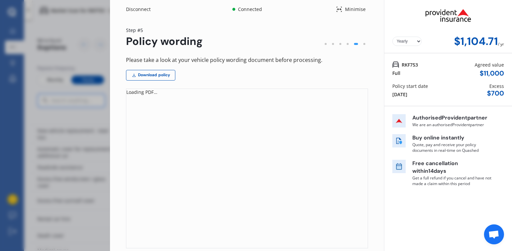
click at [398, 15] on div at bounding box center [448, 15] width 112 height 25
click at [88, 39] on div "Disconnect Connected Minimise Yearly Monthly $1,104.71 / yr Step # 5 Policy wor…" at bounding box center [256, 125] width 512 height 251
click at [88, 28] on div "Disconnect Connected Minimise Yearly Monthly $1,104.71 / yr Step # 5 Policy wor…" at bounding box center [256, 125] width 512 height 251
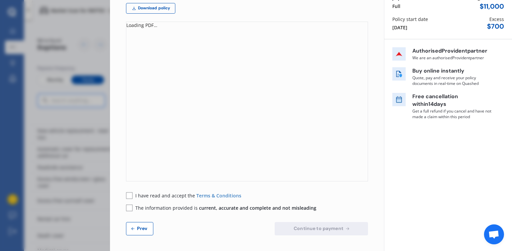
click at [512, 20] on div "Disconnect Connected Minimise Yearly Monthly $1,104.71 / yr Step # 5 Policy wor…" at bounding box center [311, 125] width 402 height 251
click at [512, 19] on div "Disconnect Connected Minimise Yearly Monthly $1,104.71 / yr Step # 5 Policy wor…" at bounding box center [311, 125] width 402 height 251
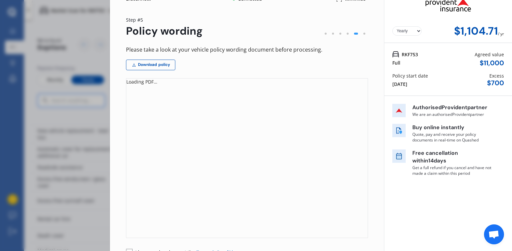
scroll to position [0, 0]
